Goal: Task Accomplishment & Management: Use online tool/utility

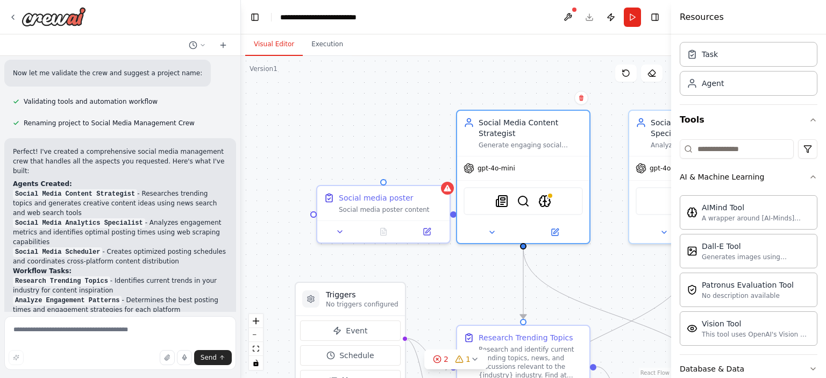
click at [563, 84] on div ".deletable-edge-delete-btn { width: 20px; height: 20px; border: 0px solid #ffff…" at bounding box center [456, 217] width 430 height 322
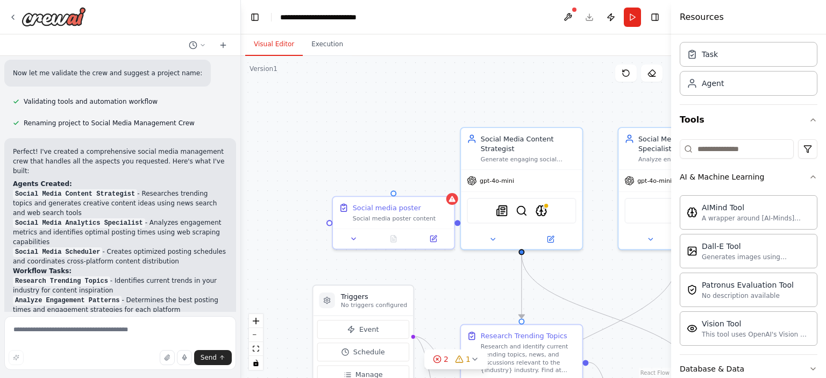
click at [411, 68] on div ".deletable-edge-delete-btn { width: 20px; height: 20px; border: 0px solid #ffff…" at bounding box center [456, 217] width 430 height 322
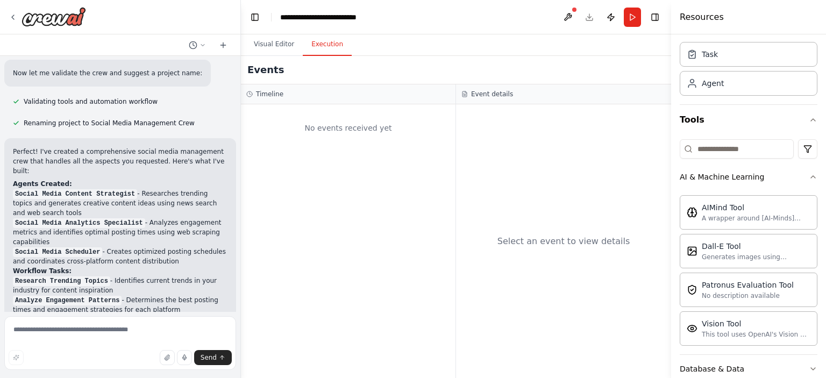
click at [310, 39] on button "Execution" at bounding box center [327, 44] width 49 height 23
click at [13, 16] on icon at bounding box center [13, 17] width 9 height 9
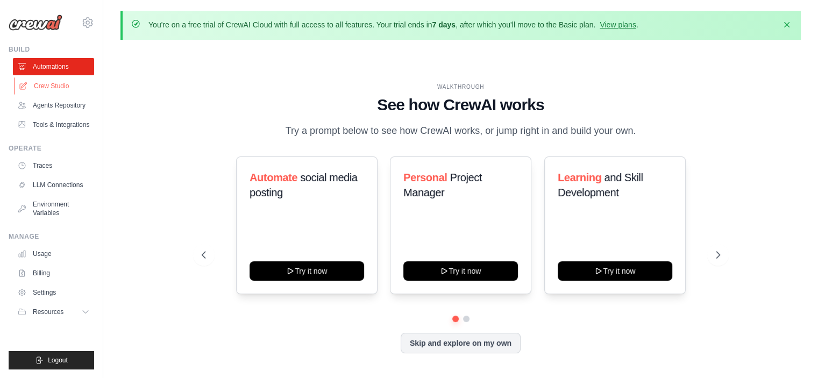
click at [53, 83] on link "Crew Studio" at bounding box center [54, 85] width 81 height 17
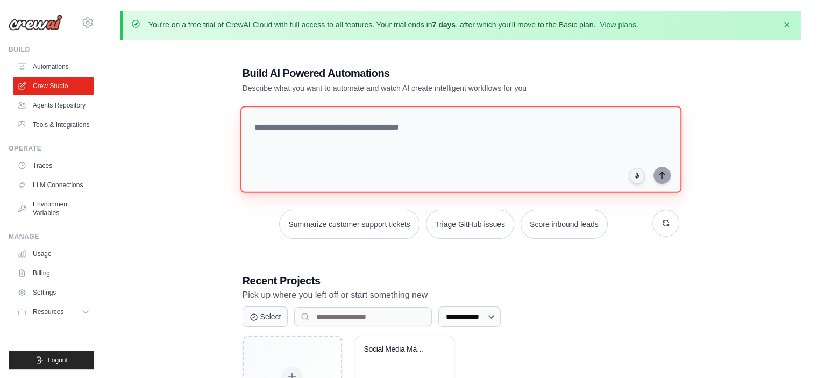
click at [341, 139] on textarea at bounding box center [460, 149] width 441 height 87
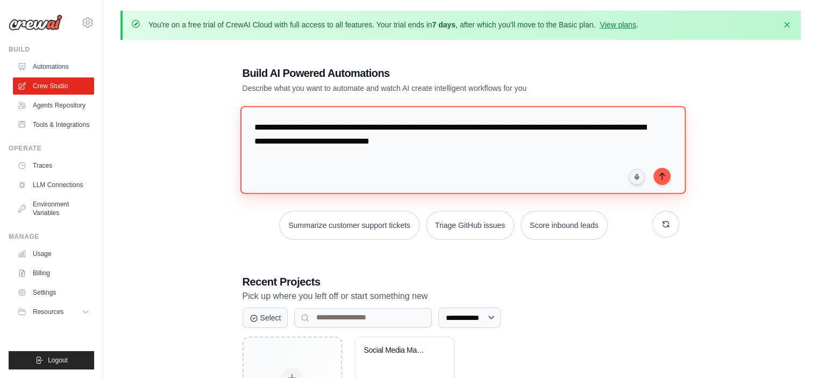
type textarea "**********"
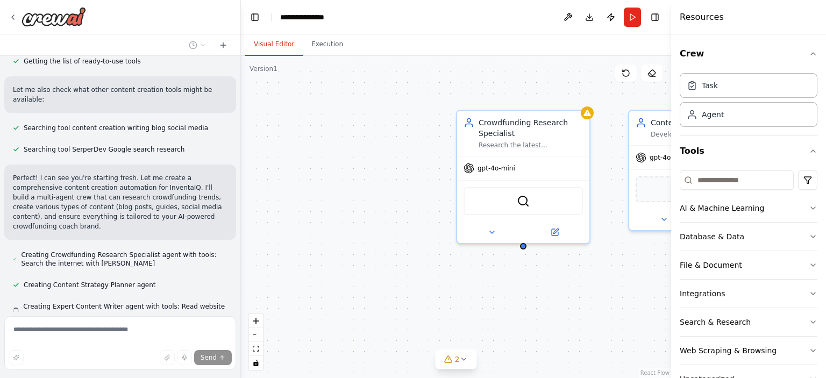
scroll to position [196, 0]
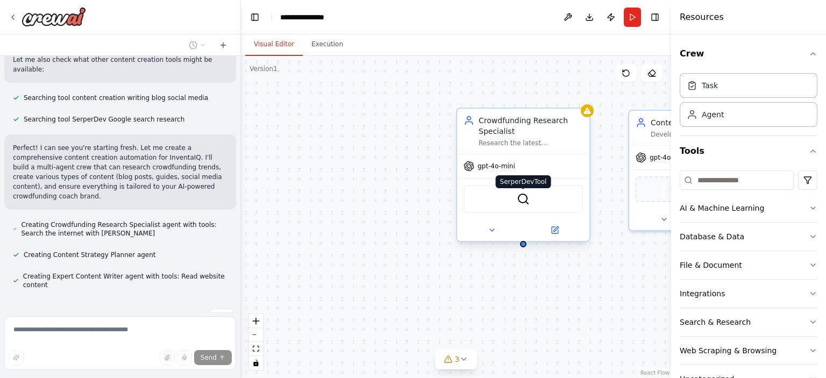
click at [525, 204] on img at bounding box center [523, 199] width 13 height 13
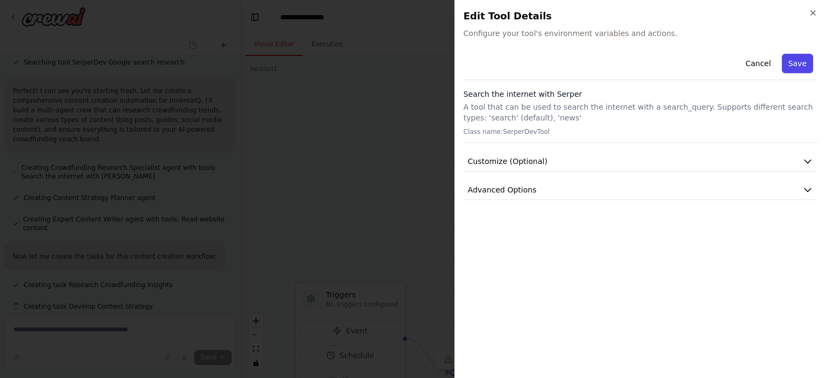
scroll to position [274, 0]
click at [816, 10] on icon "button" at bounding box center [813, 13] width 9 height 9
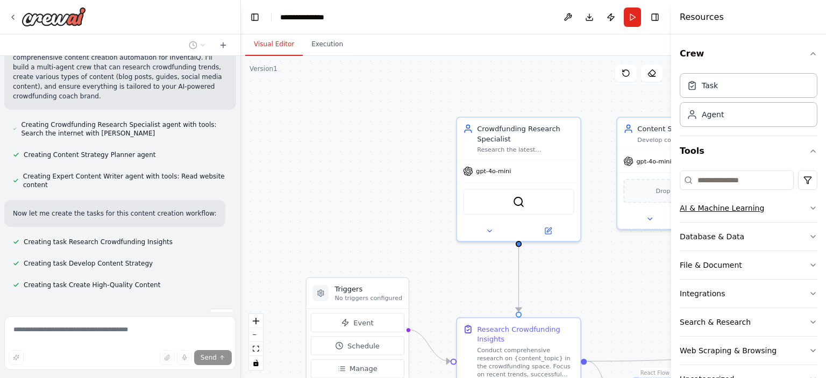
scroll to position [317, 0]
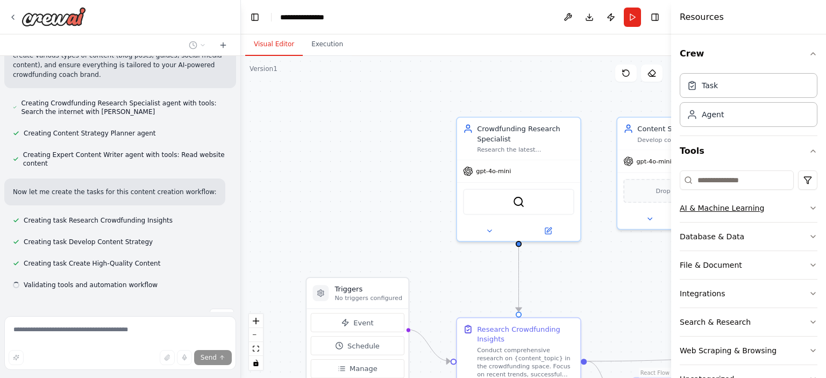
click at [720, 208] on div "AI & Machine Learning" at bounding box center [722, 208] width 84 height 11
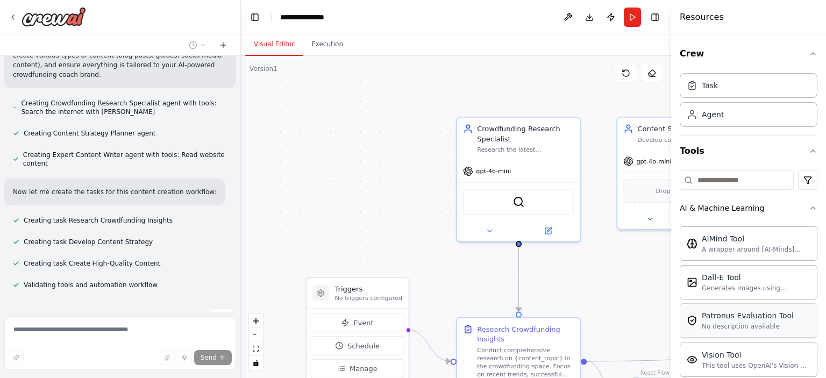
scroll to position [339, 0]
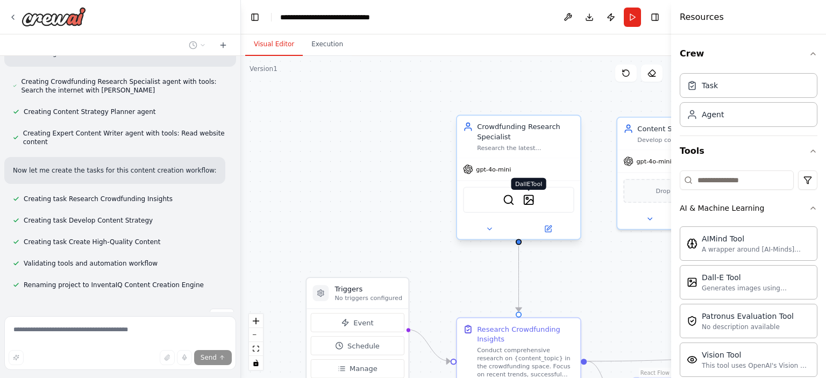
click at [532, 202] on img at bounding box center [529, 200] width 12 height 12
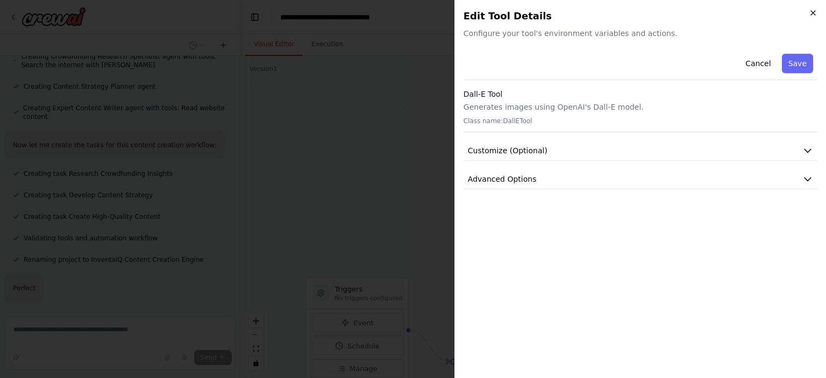
scroll to position [365, 0]
click at [812, 13] on icon "button" at bounding box center [813, 13] width 4 height 4
